Goal: Find specific page/section: Find specific page/section

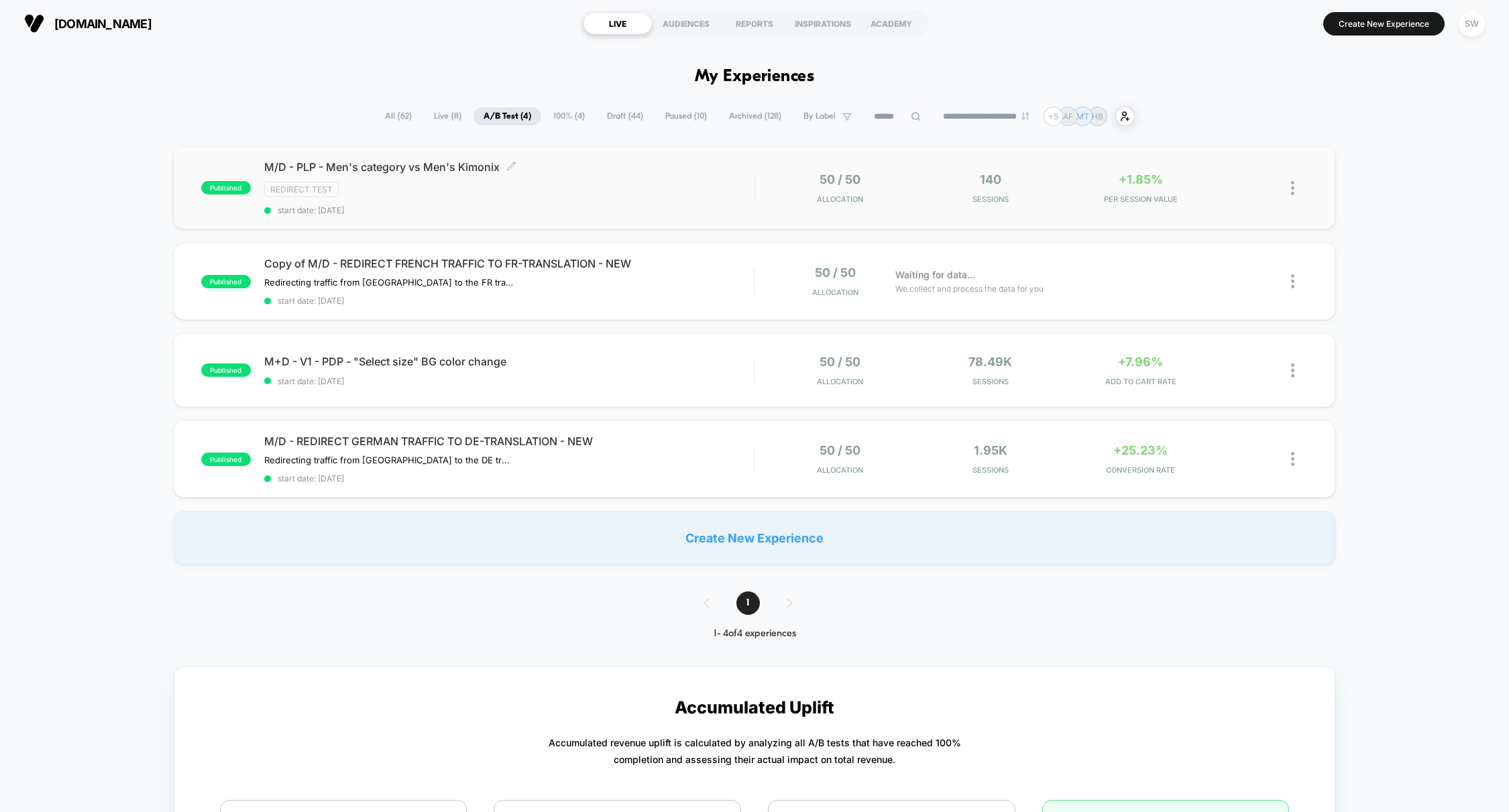
click at [689, 185] on div "Redirect Test" at bounding box center [509, 189] width 490 height 15
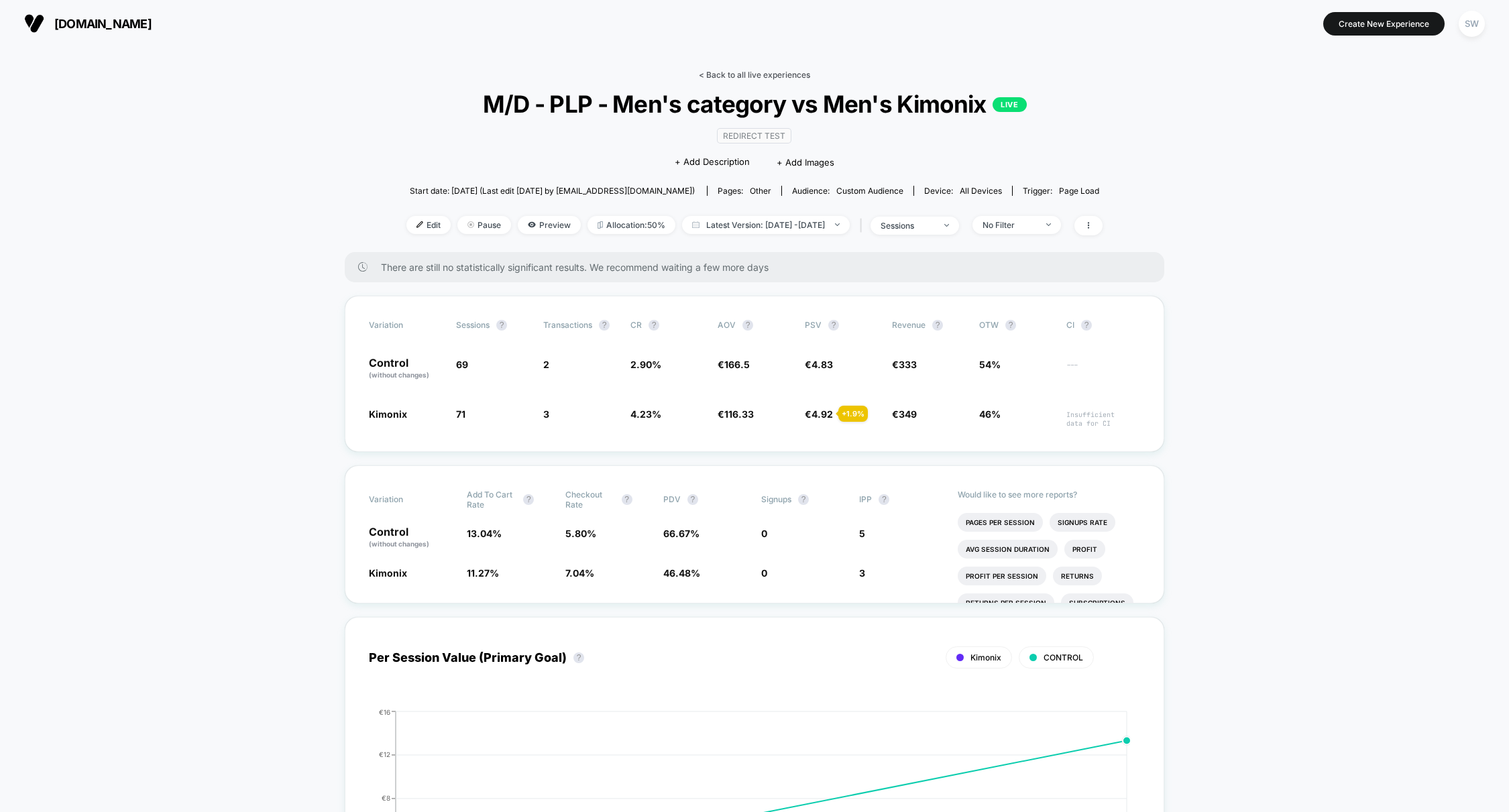
click at [775, 77] on link "< Back to all live experiences" at bounding box center [754, 75] width 112 height 10
